Goal: Task Accomplishment & Management: Use online tool/utility

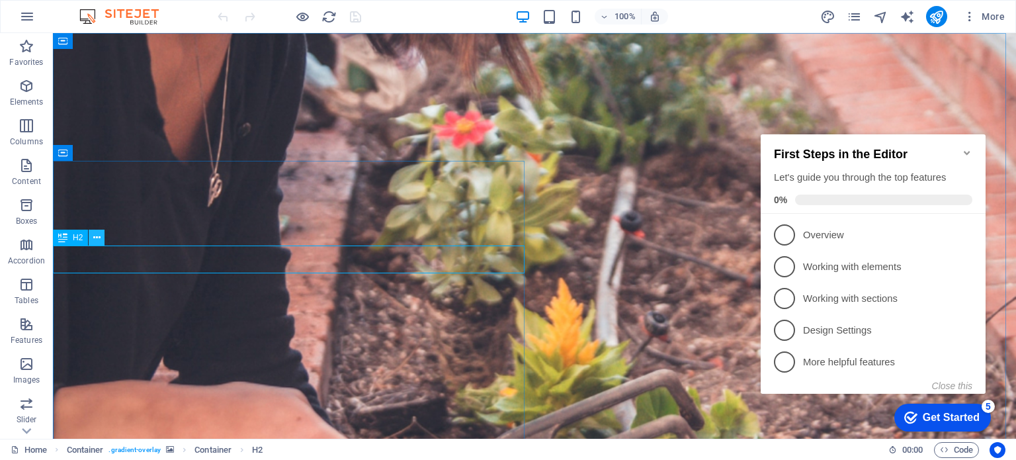
click at [95, 237] on icon at bounding box center [96, 238] width 7 height 14
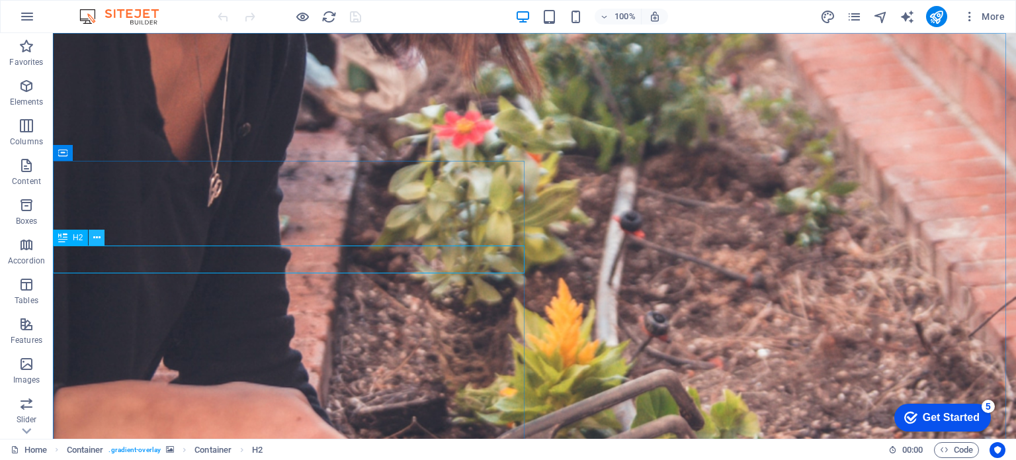
click at [96, 236] on icon at bounding box center [96, 238] width 7 height 14
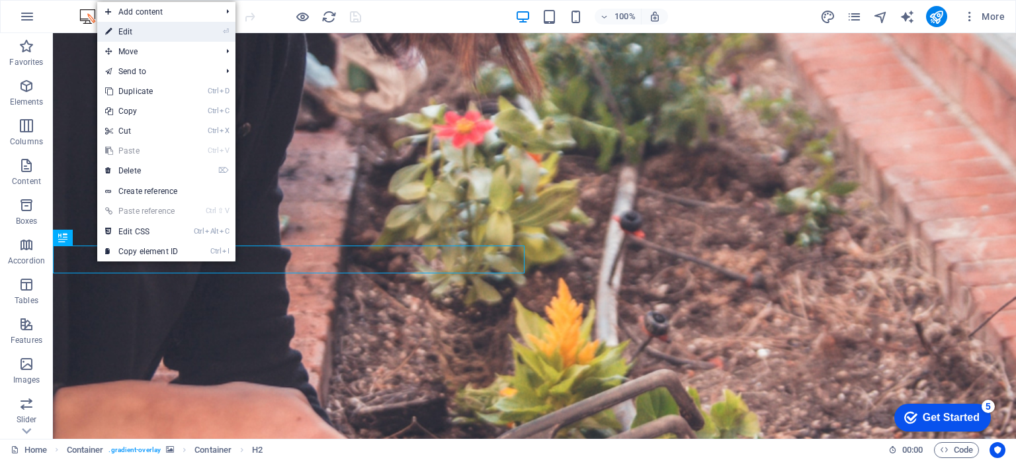
click at [126, 28] on link "⏎ Edit" at bounding box center [141, 32] width 89 height 20
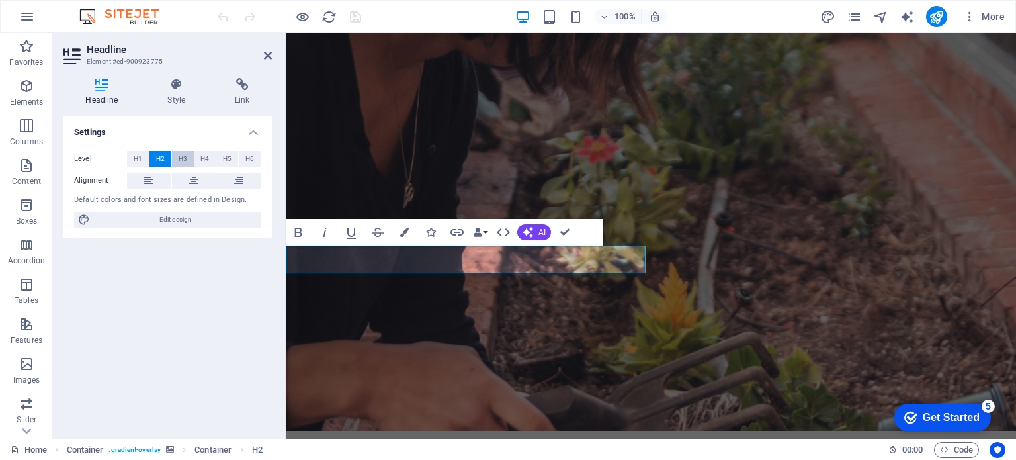
click at [185, 158] on span "H3" at bounding box center [183, 159] width 9 height 16
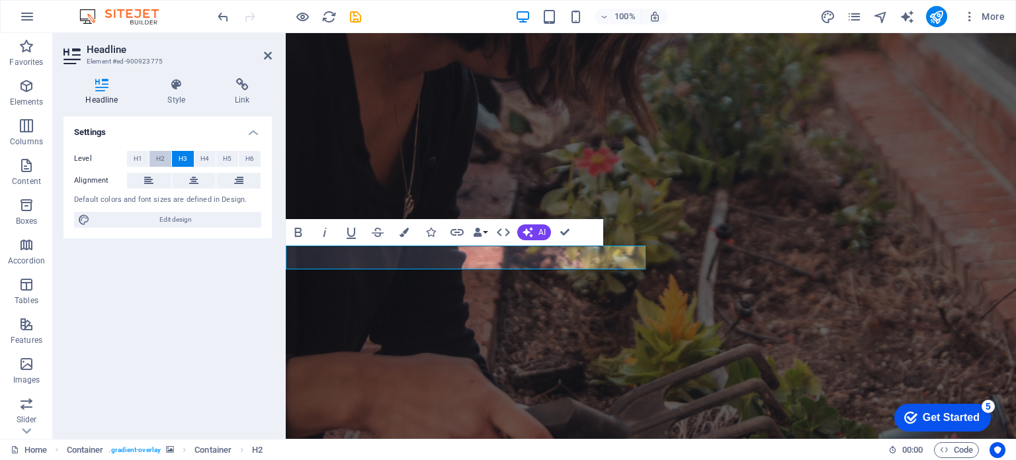
click at [165, 155] on button "H2" at bounding box center [161, 159] width 22 height 16
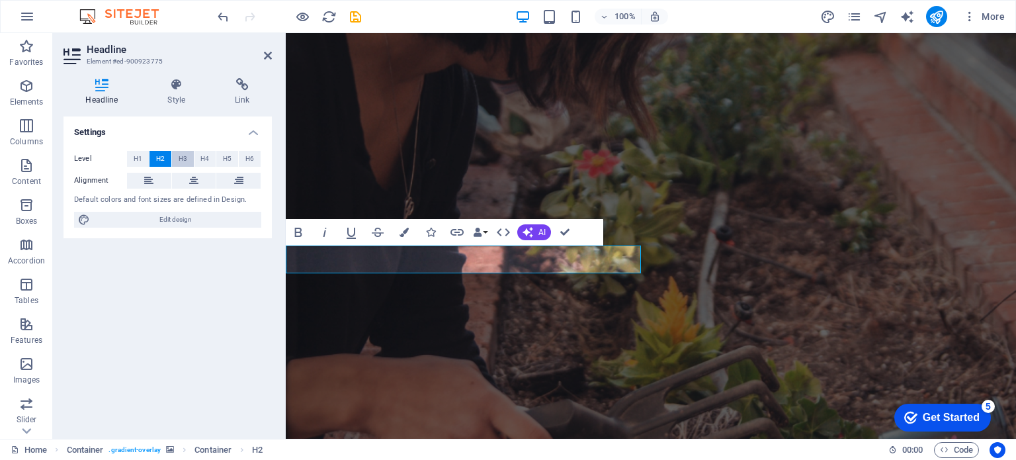
click at [180, 159] on span "H3" at bounding box center [183, 159] width 9 height 16
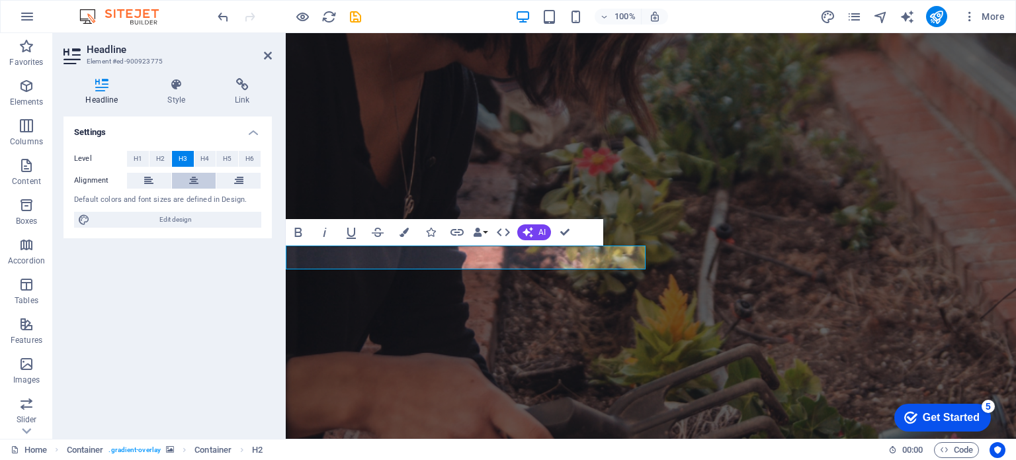
click at [198, 185] on icon at bounding box center [193, 181] width 9 height 16
click at [271, 52] on icon at bounding box center [268, 55] width 8 height 11
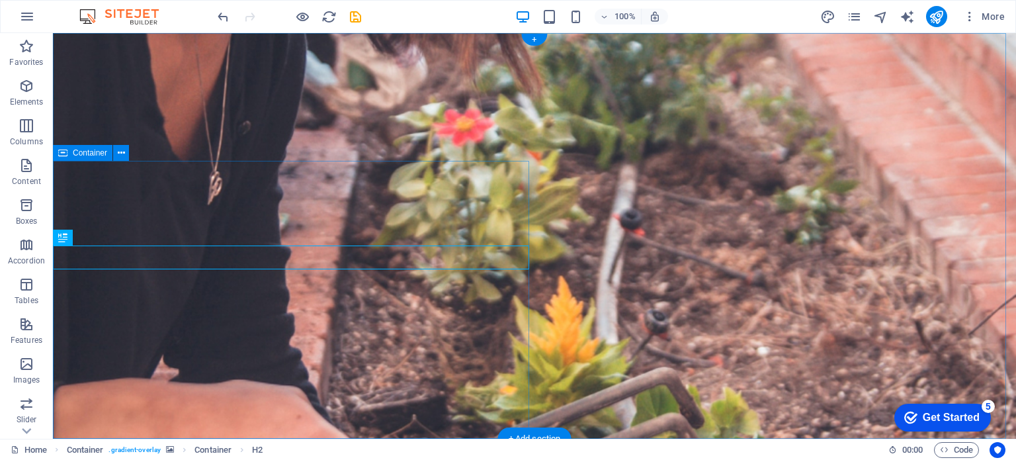
click at [122, 155] on icon at bounding box center [121, 153] width 7 height 14
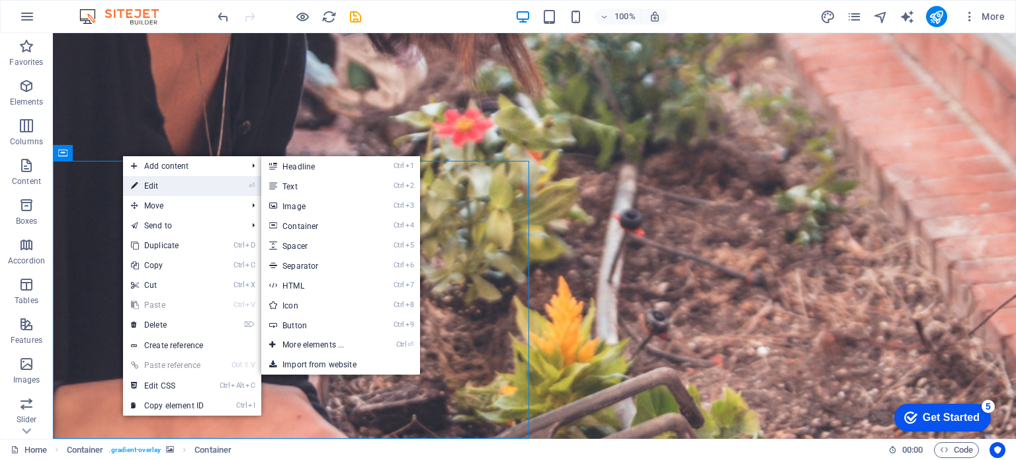
click at [148, 191] on link "⏎ Edit" at bounding box center [167, 186] width 89 height 20
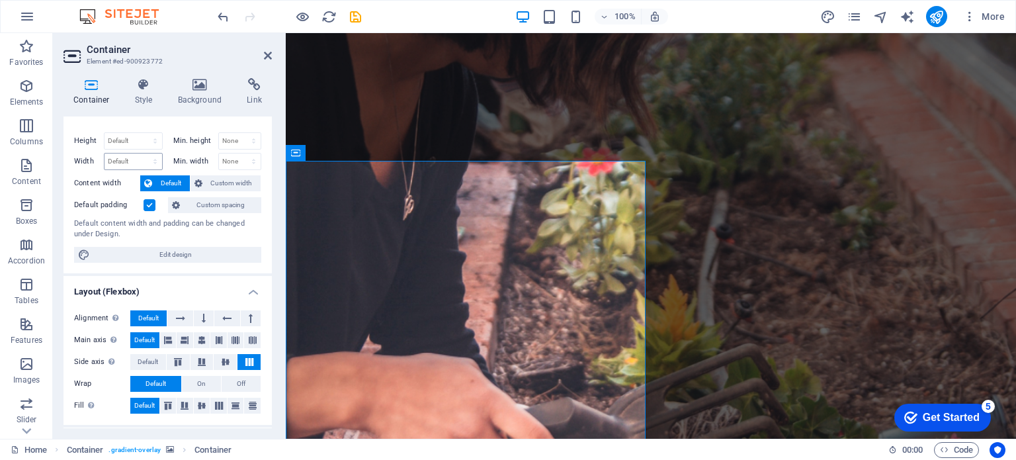
scroll to position [66, 0]
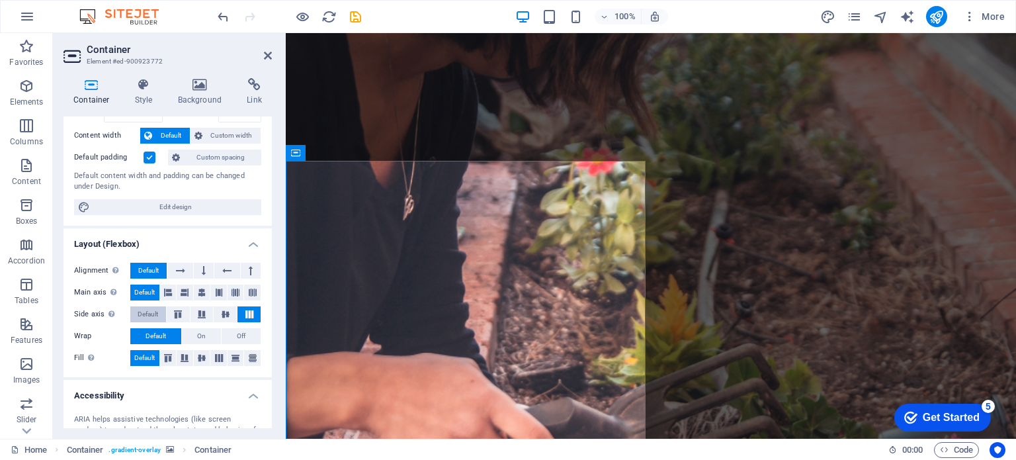
click at [144, 310] on span "Default" at bounding box center [148, 314] width 21 height 16
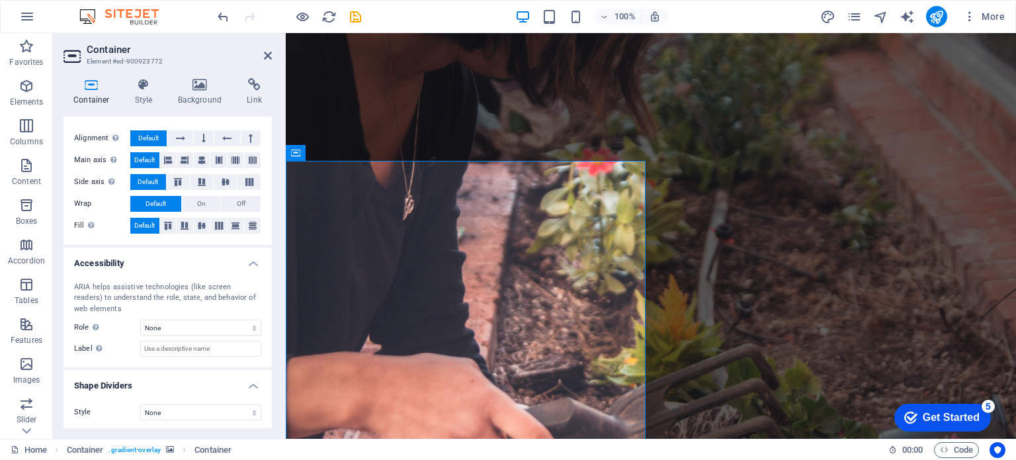
scroll to position [200, 0]
click at [270, 54] on icon at bounding box center [268, 55] width 8 height 11
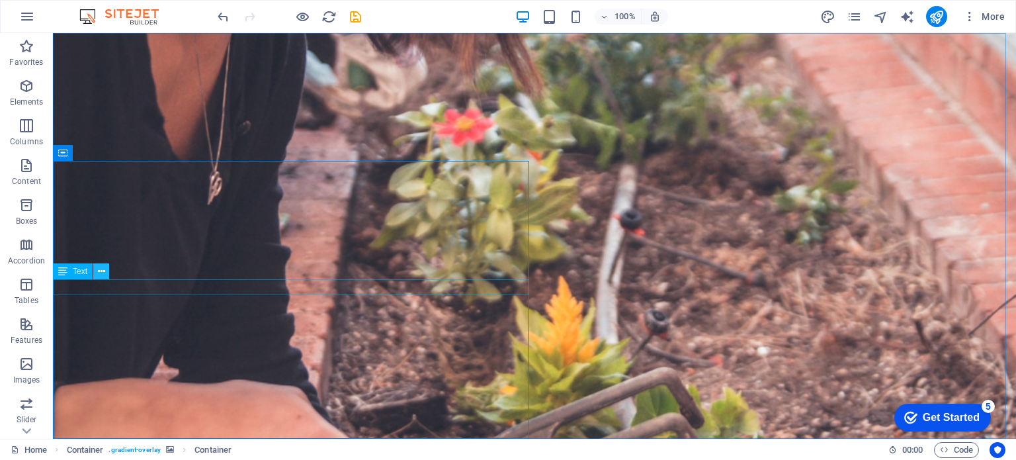
click at [103, 273] on icon at bounding box center [101, 272] width 7 height 14
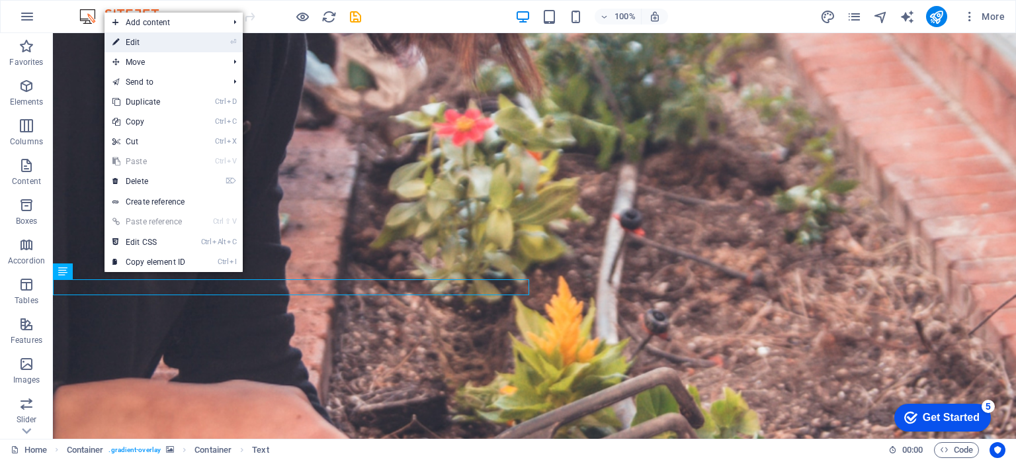
click at [148, 38] on link "⏎ Edit" at bounding box center [149, 42] width 89 height 20
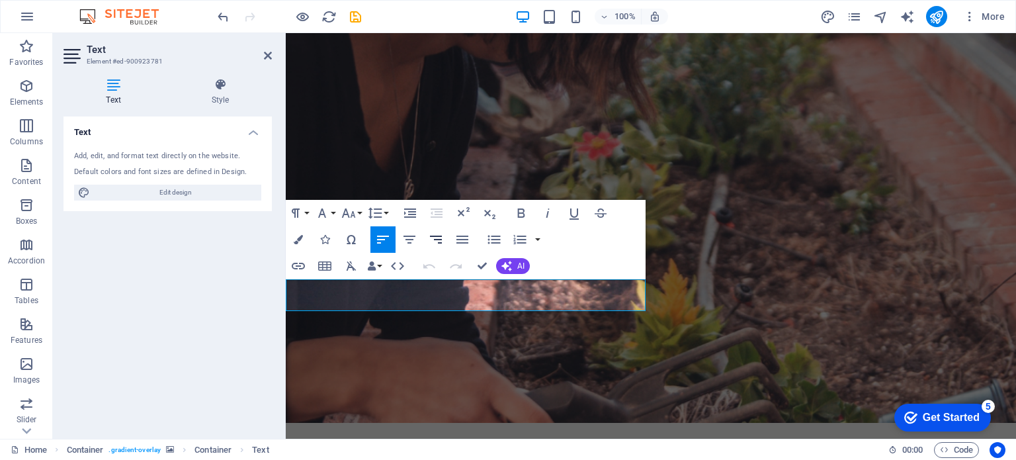
click at [439, 242] on icon "button" at bounding box center [436, 240] width 12 height 8
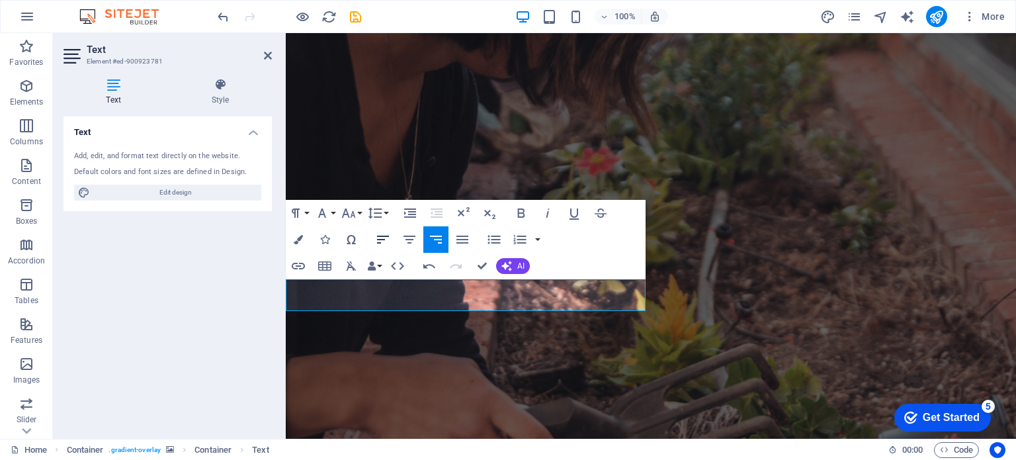
click at [380, 235] on icon "button" at bounding box center [383, 240] width 16 height 16
click at [272, 56] on aside "Text Element #ed-900923781 Text Style Text Add, edit, and format text directly …" at bounding box center [169, 236] width 233 height 406
click at [265, 57] on icon at bounding box center [268, 55] width 8 height 11
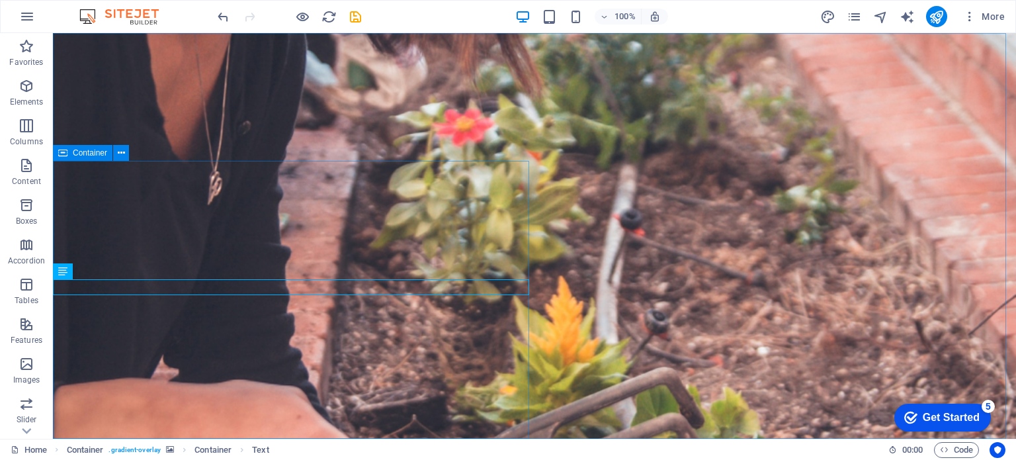
click at [71, 153] on div "Container" at bounding box center [83, 153] width 60 height 16
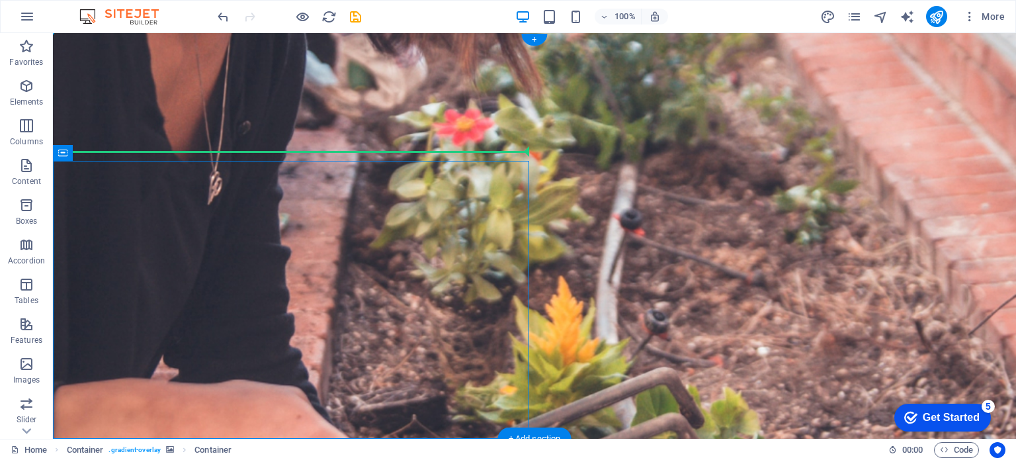
drag, startPoint x: 124, startPoint y: 186, endPoint x: 342, endPoint y: 157, distance: 219.6
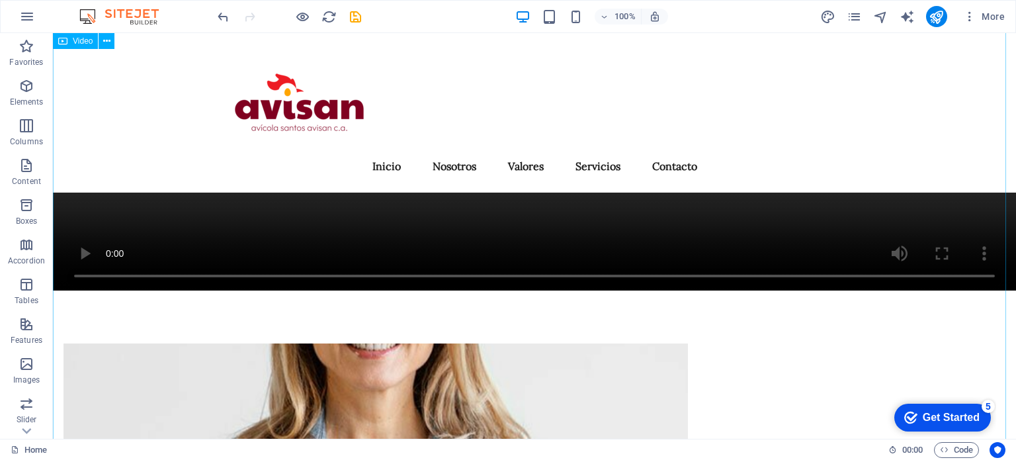
scroll to position [0, 0]
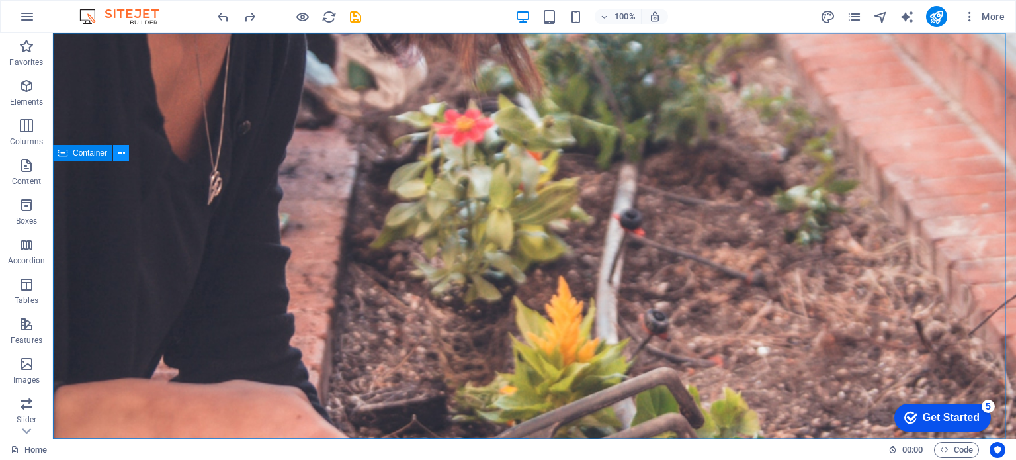
click at [120, 150] on icon at bounding box center [121, 153] width 7 height 14
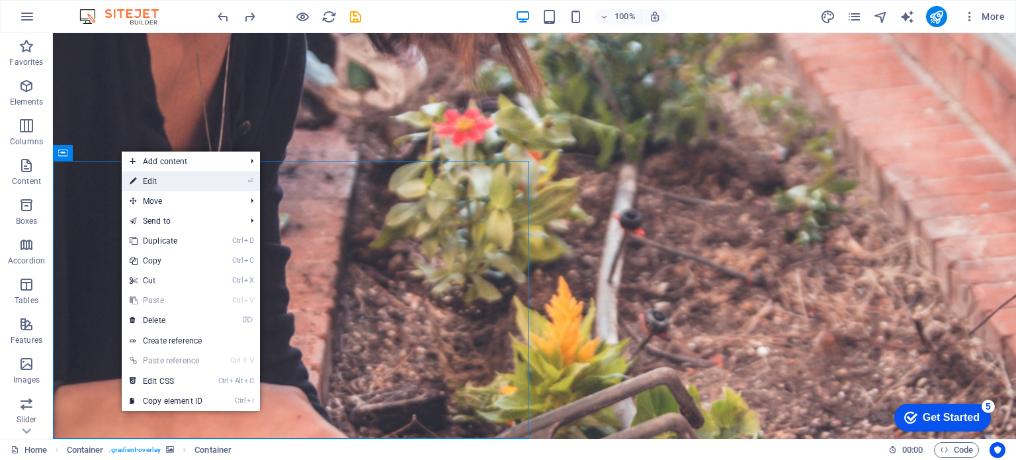
click at [149, 184] on link "⏎ Edit" at bounding box center [166, 181] width 89 height 20
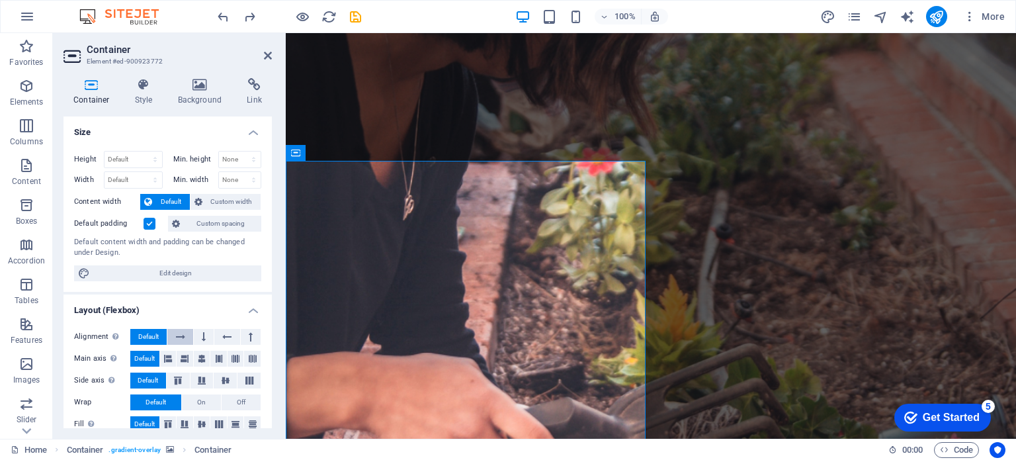
click at [176, 336] on icon at bounding box center [180, 337] width 9 height 16
click at [264, 56] on icon at bounding box center [268, 55] width 8 height 11
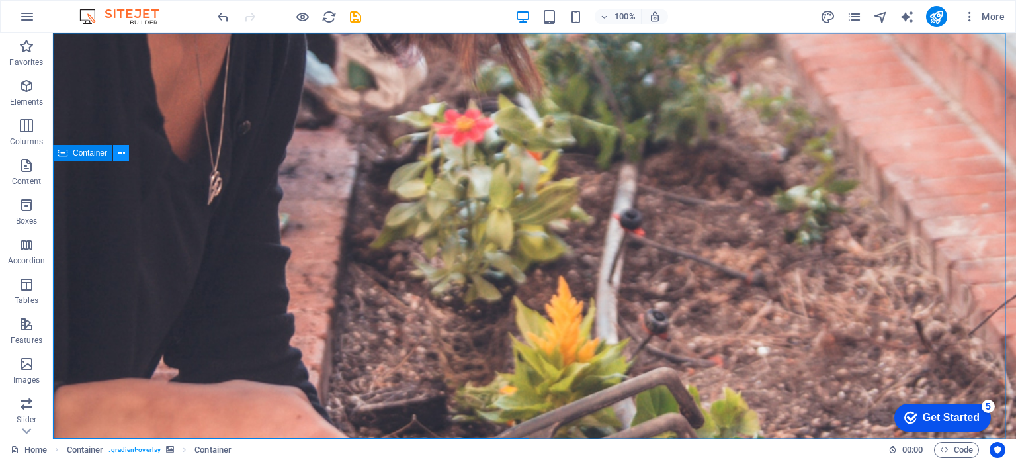
click at [122, 156] on icon at bounding box center [121, 153] width 7 height 14
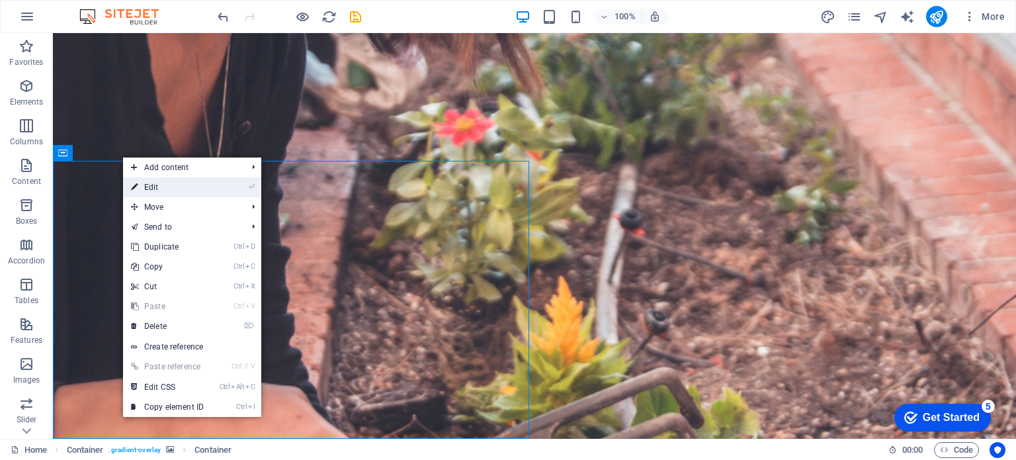
click at [144, 183] on link "⏎ Edit" at bounding box center [167, 187] width 89 height 20
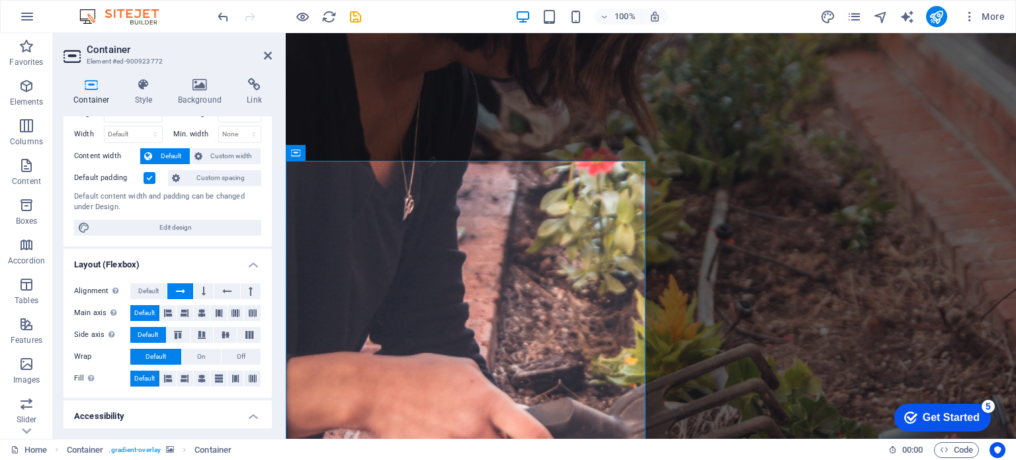
scroll to position [66, 0]
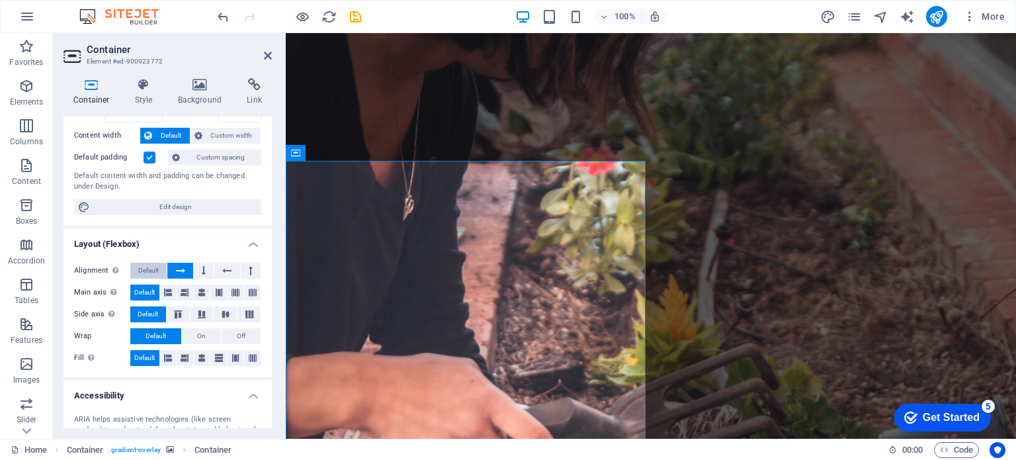
click at [155, 271] on span "Default" at bounding box center [148, 271] width 21 height 16
click at [182, 357] on icon at bounding box center [185, 358] width 8 height 16
click at [270, 58] on icon at bounding box center [268, 55] width 8 height 11
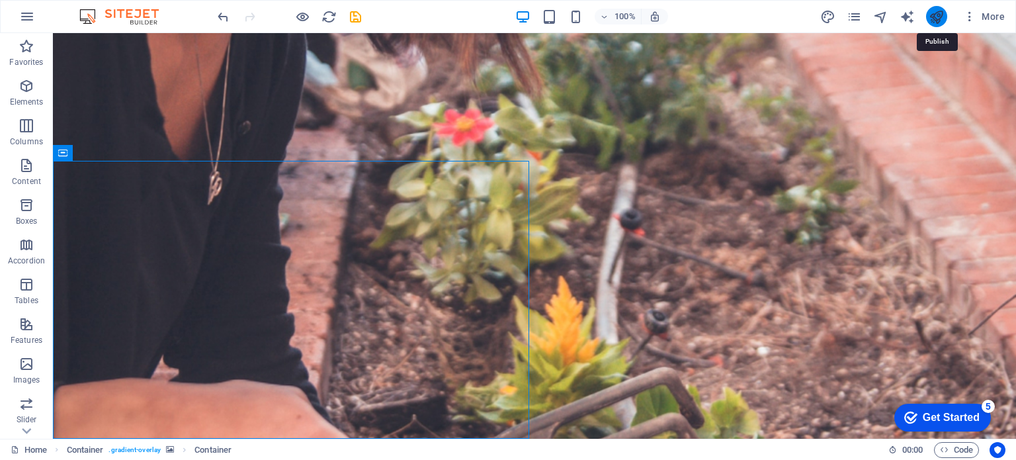
click at [934, 16] on icon "publish" at bounding box center [936, 16] width 15 height 15
